Goal: Task Accomplishment & Management: Use online tool/utility

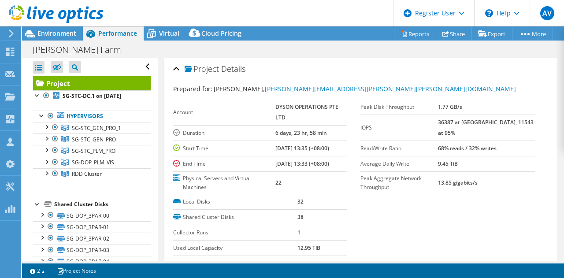
select select "[GEOGRAPHIC_DATA]"
select select "USD"
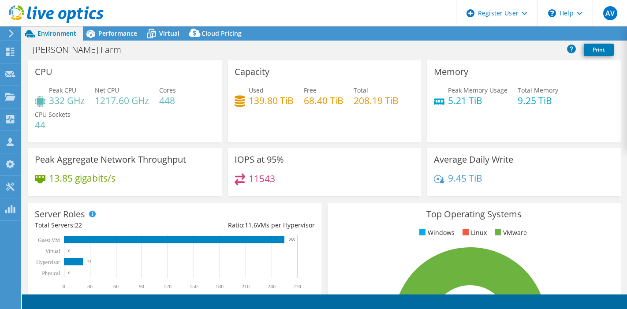
select select "[GEOGRAPHIC_DATA]"
select select "USD"
